Goal: Browse casually: Explore the website without a specific task or goal

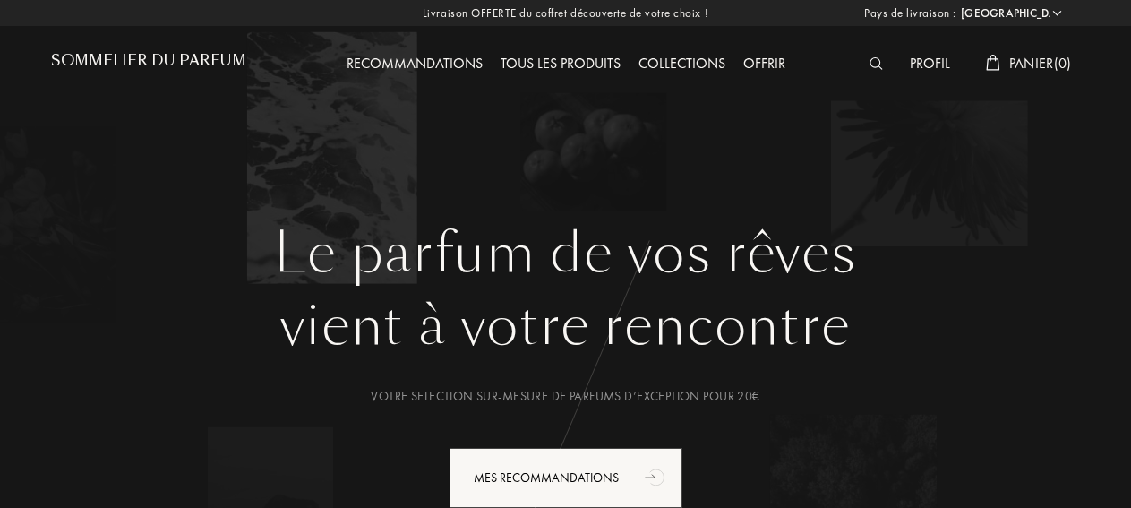
select select "FR"
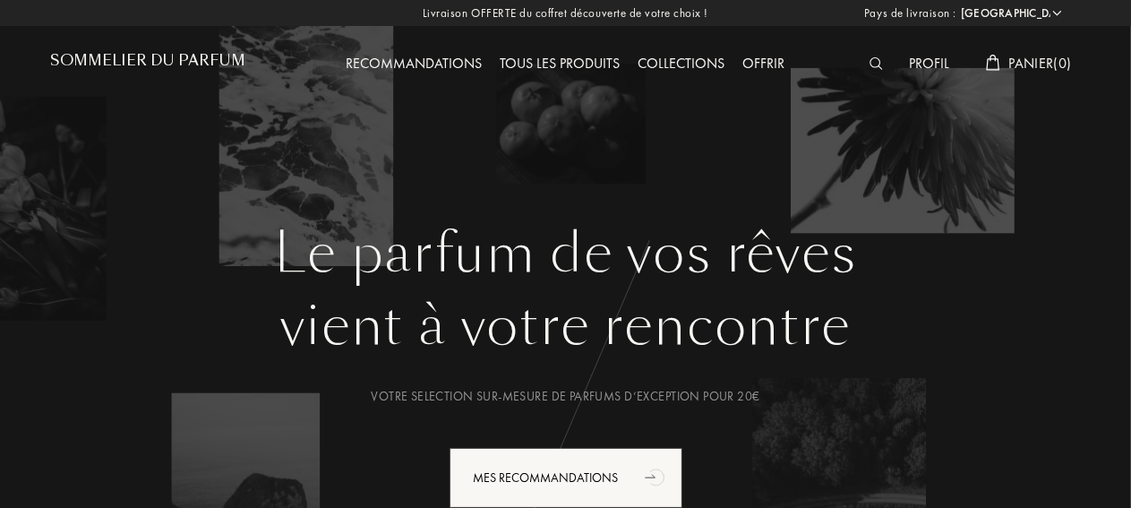
click at [220, 63] on h1 "Sommelier du Parfum" at bounding box center [148, 60] width 195 height 17
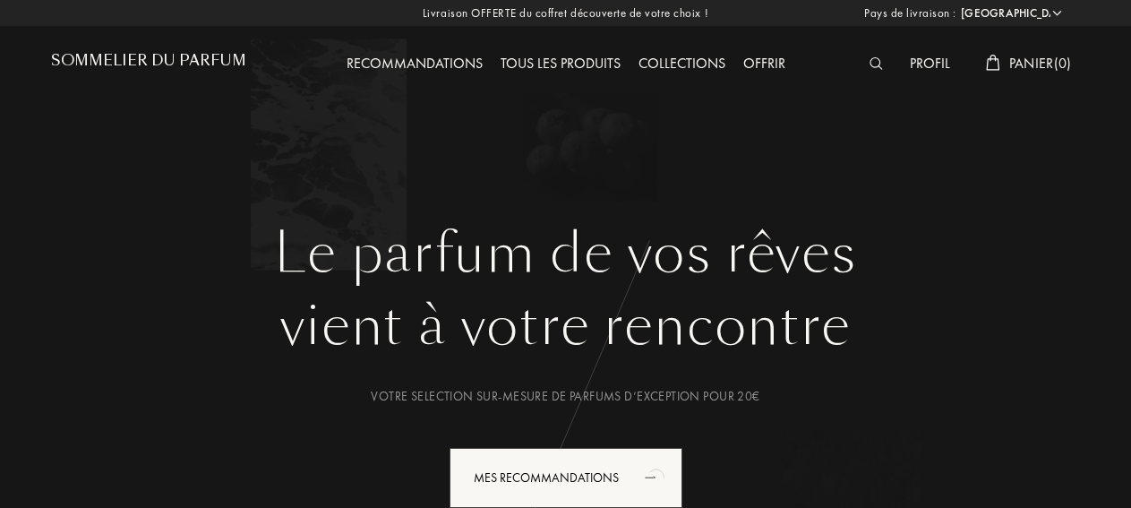
select select "FR"
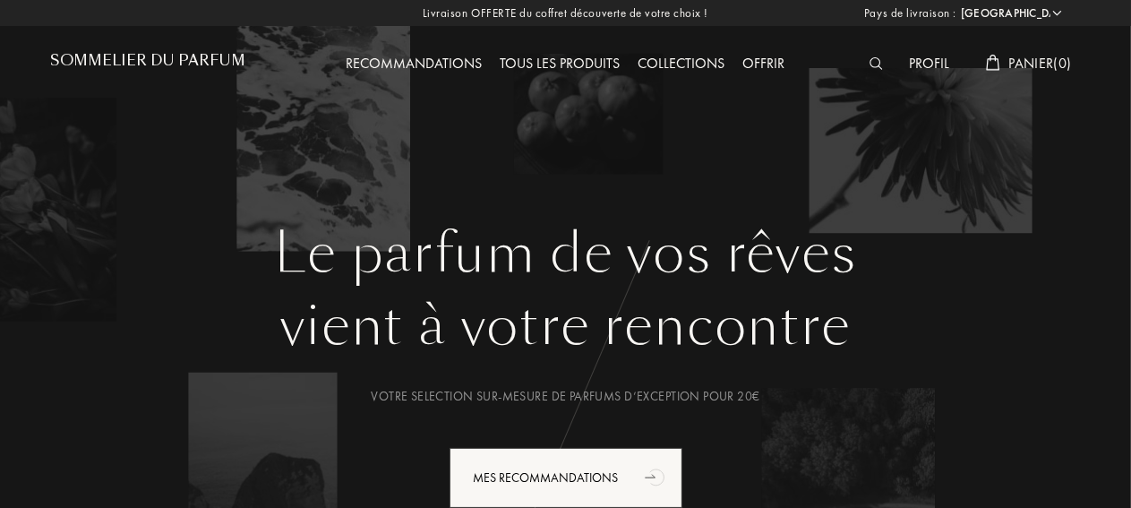
click at [526, 65] on div "Tous les produits" at bounding box center [561, 64] width 138 height 23
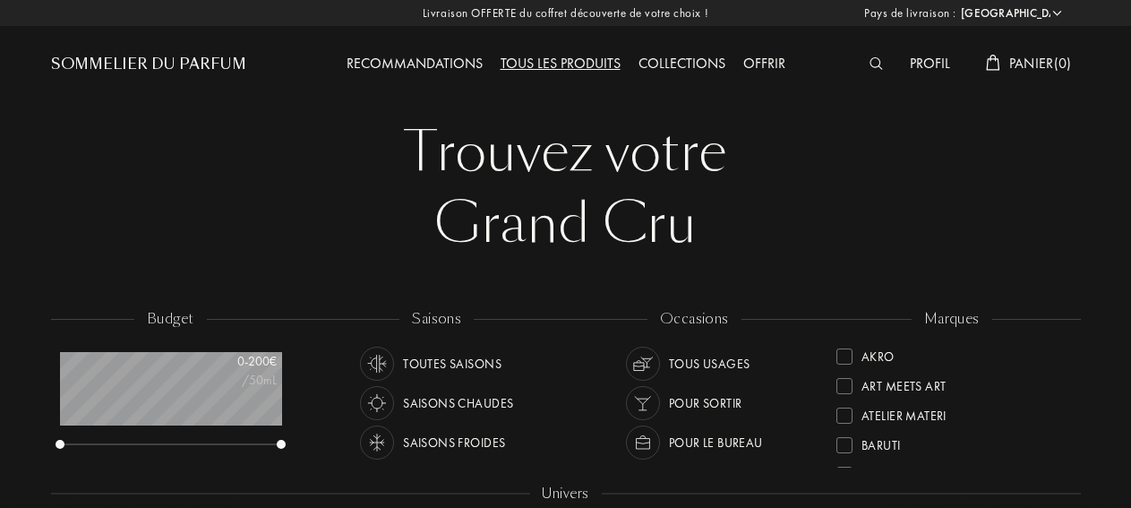
select select "FR"
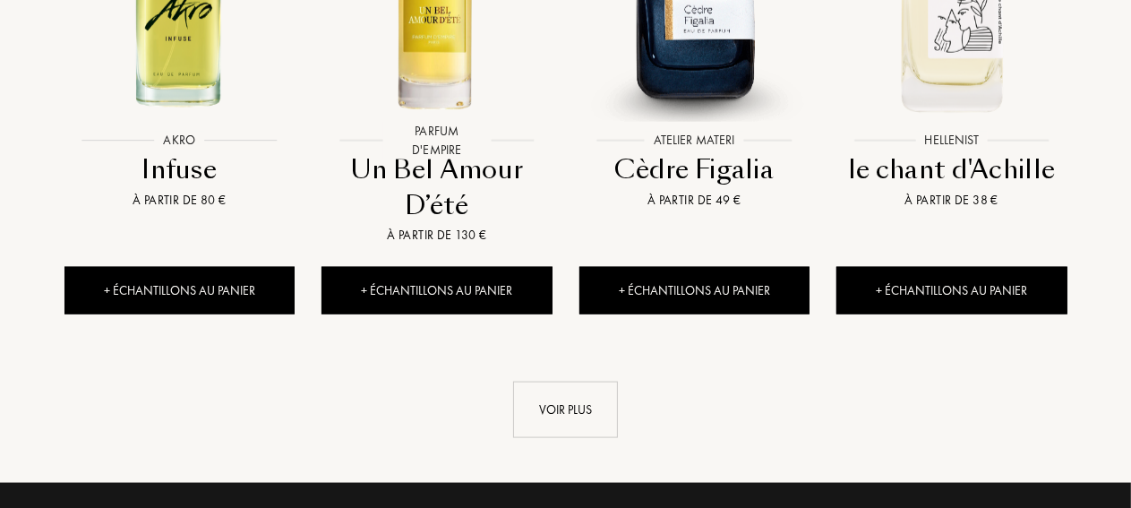
scroll to position [2080, 0]
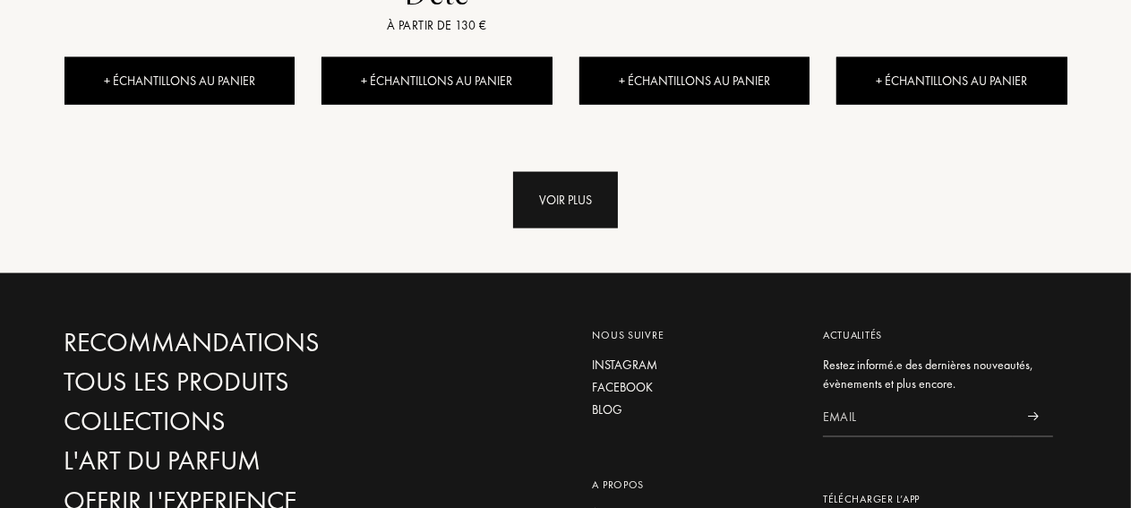
click at [564, 183] on div "Voir plus" at bounding box center [565, 200] width 105 height 56
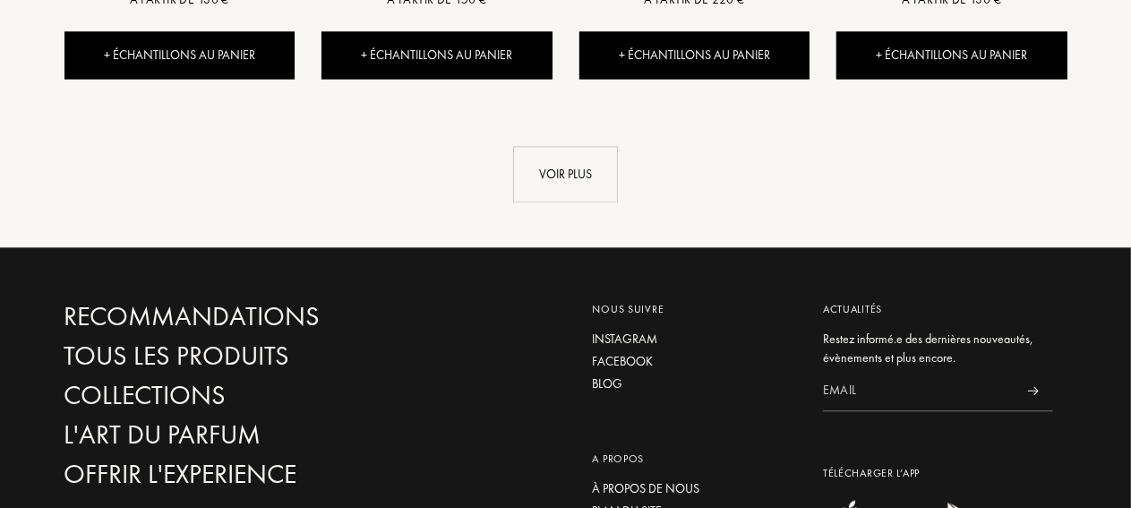
scroll to position [3499, 0]
click at [568, 154] on div "Voir plus" at bounding box center [565, 174] width 105 height 56
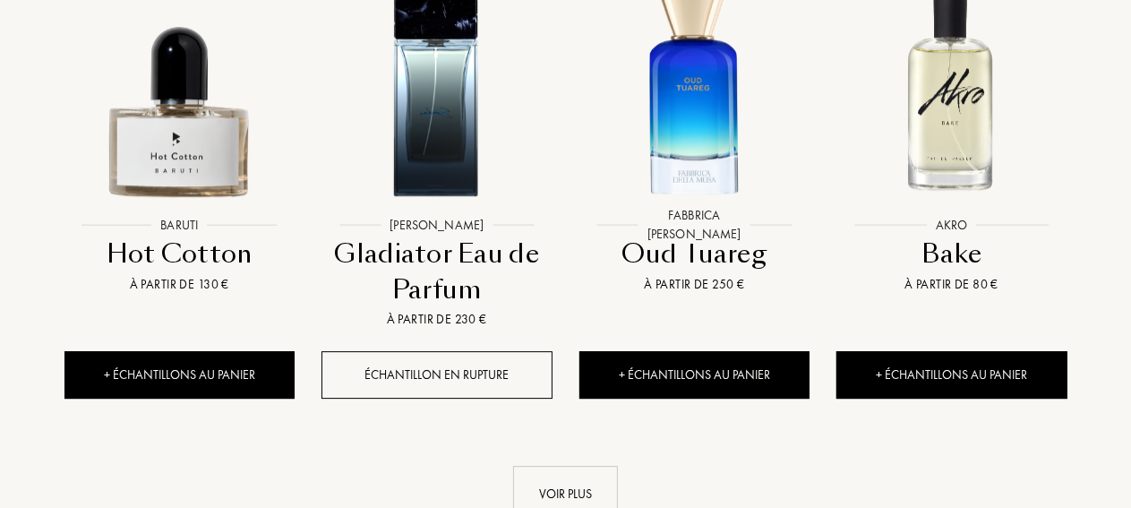
scroll to position [4918, 0]
